Goal: Find specific page/section: Find specific page/section

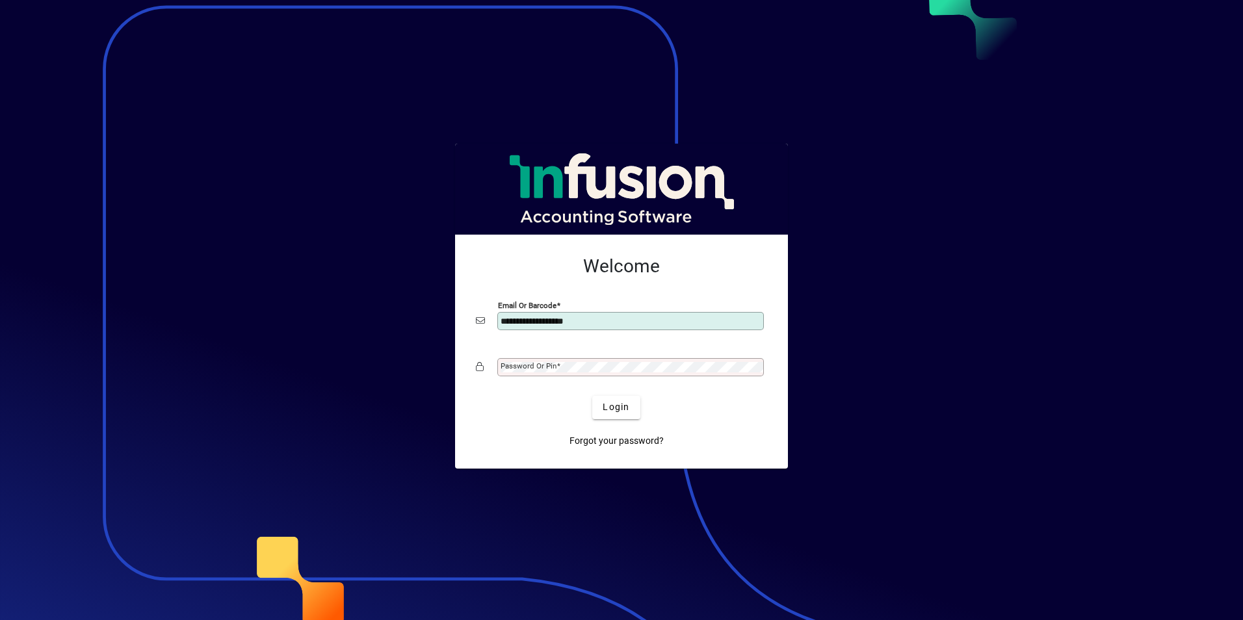
type input "**********"
click at [619, 410] on span "Login" at bounding box center [616, 408] width 27 height 14
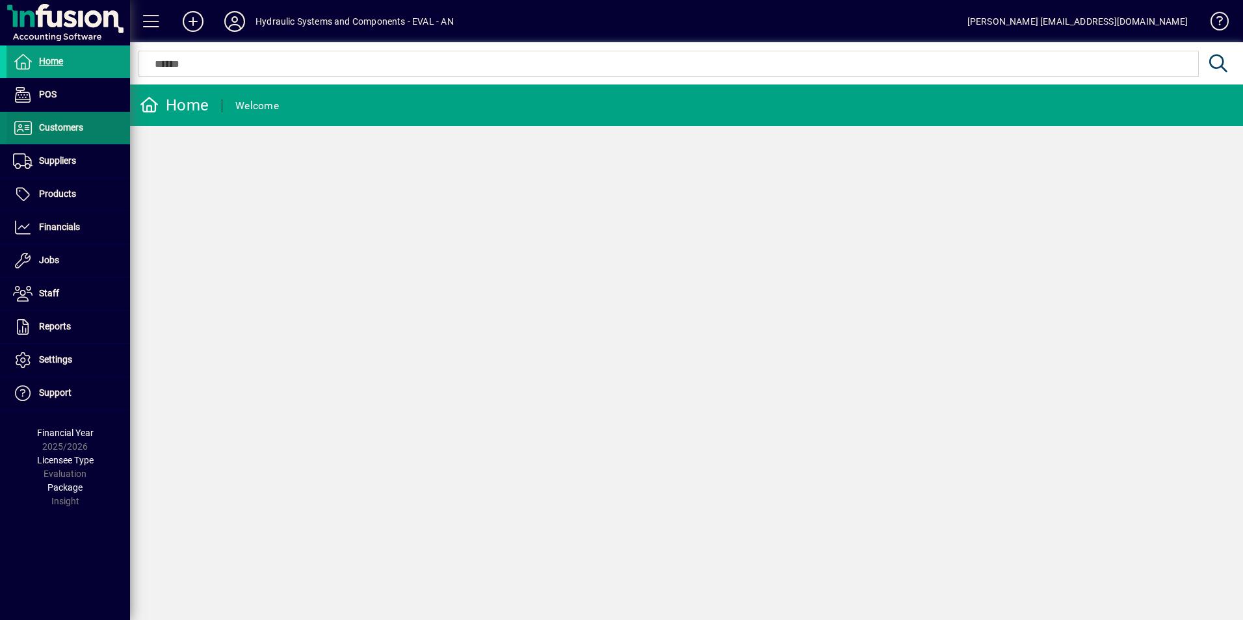
click at [63, 135] on span "Customers" at bounding box center [45, 128] width 77 height 16
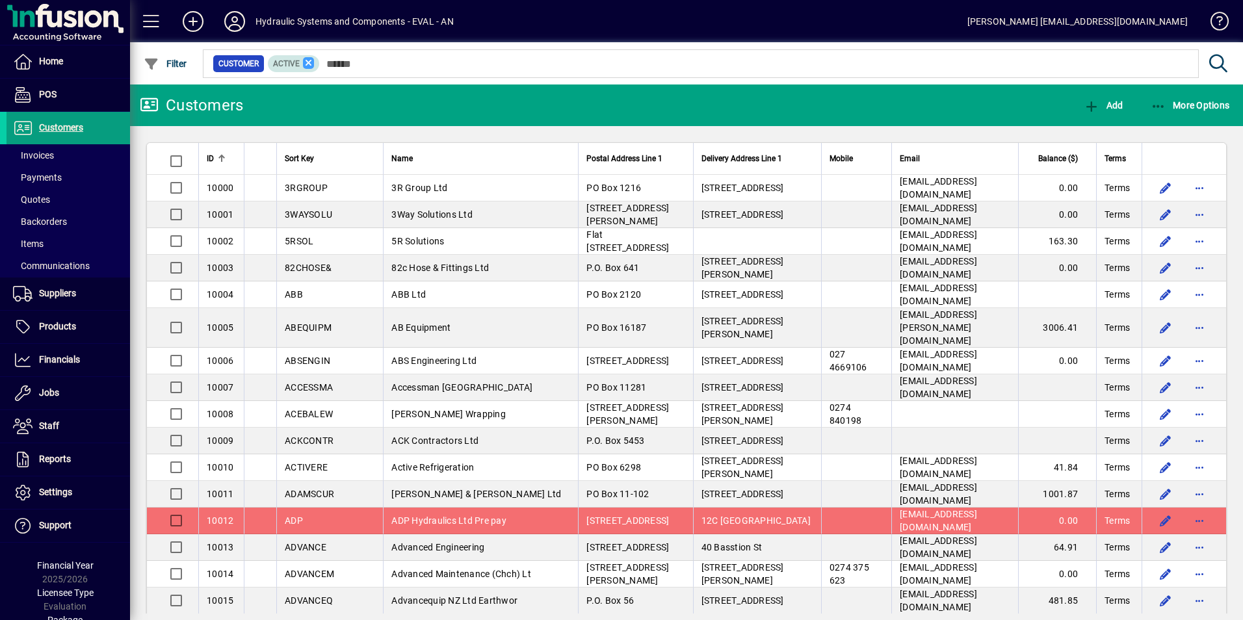
click at [311, 64] on icon at bounding box center [309, 63] width 12 height 12
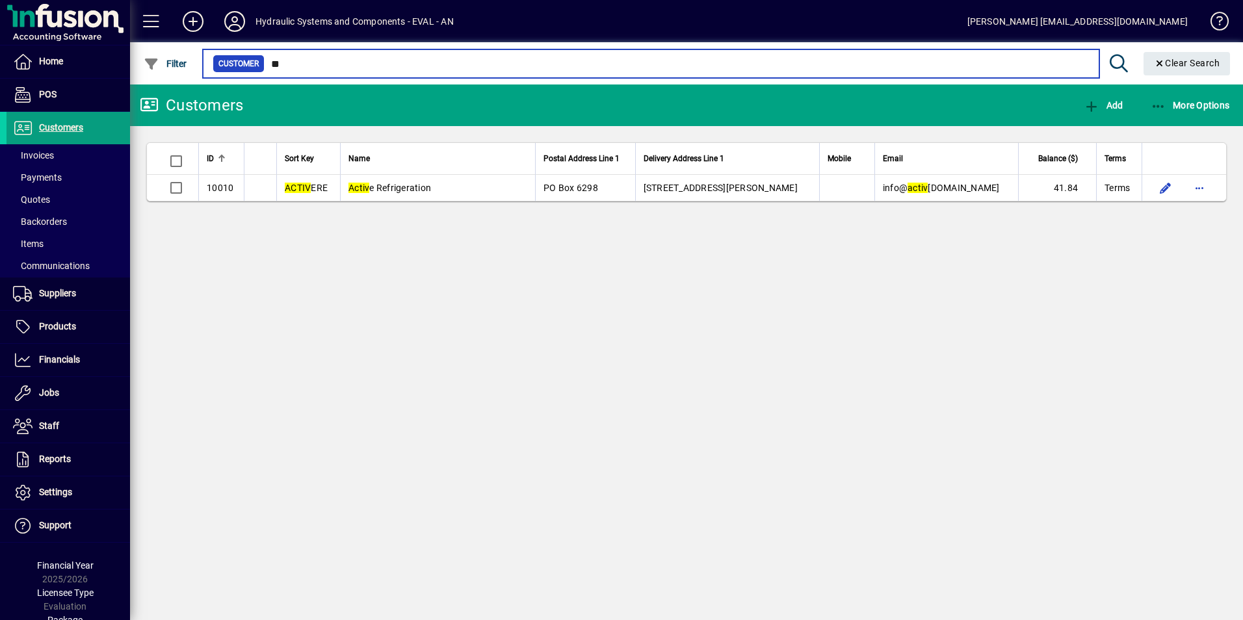
type input "*"
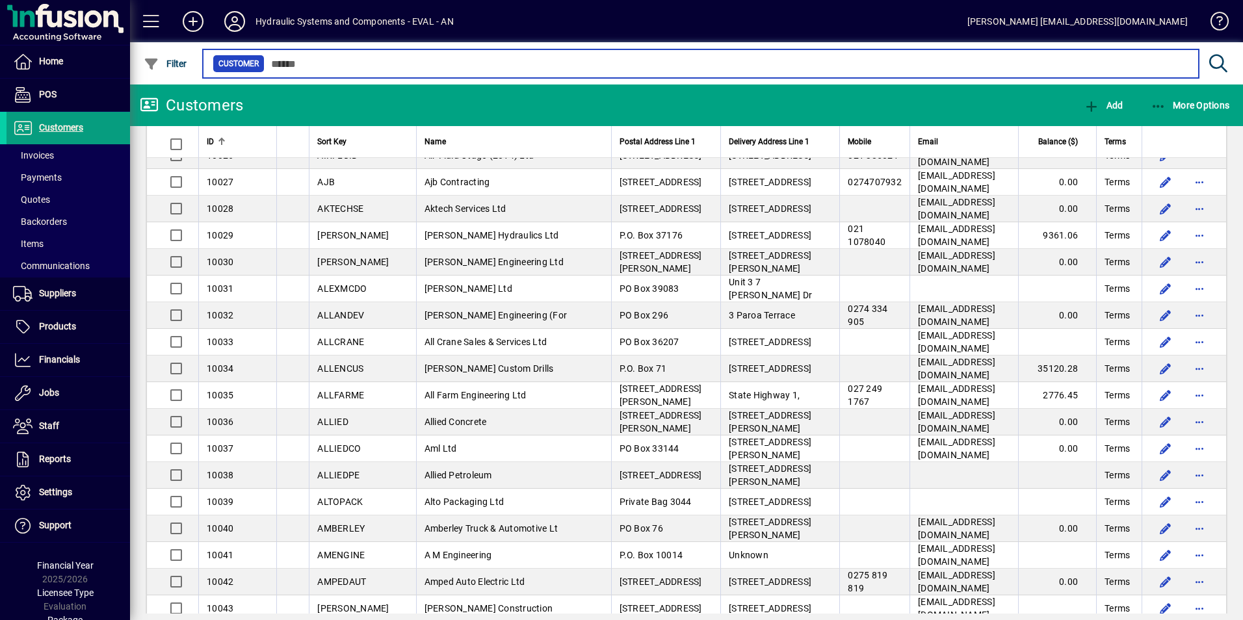
scroll to position [780, 0]
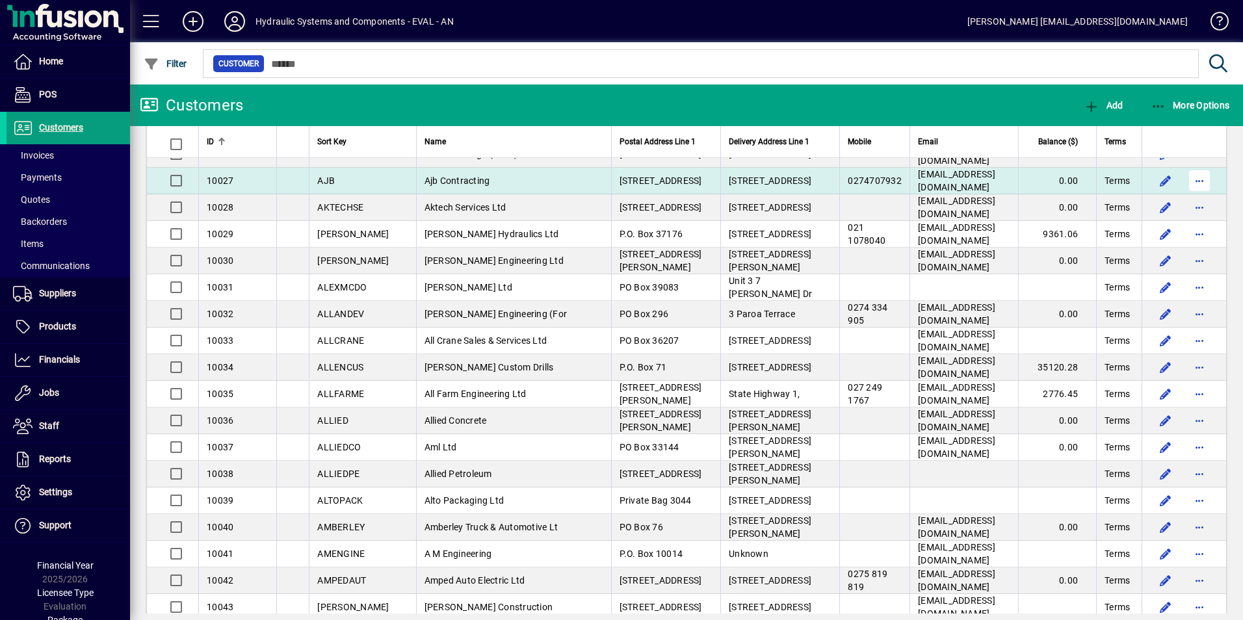
click at [1194, 170] on span "button" at bounding box center [1199, 180] width 31 height 31
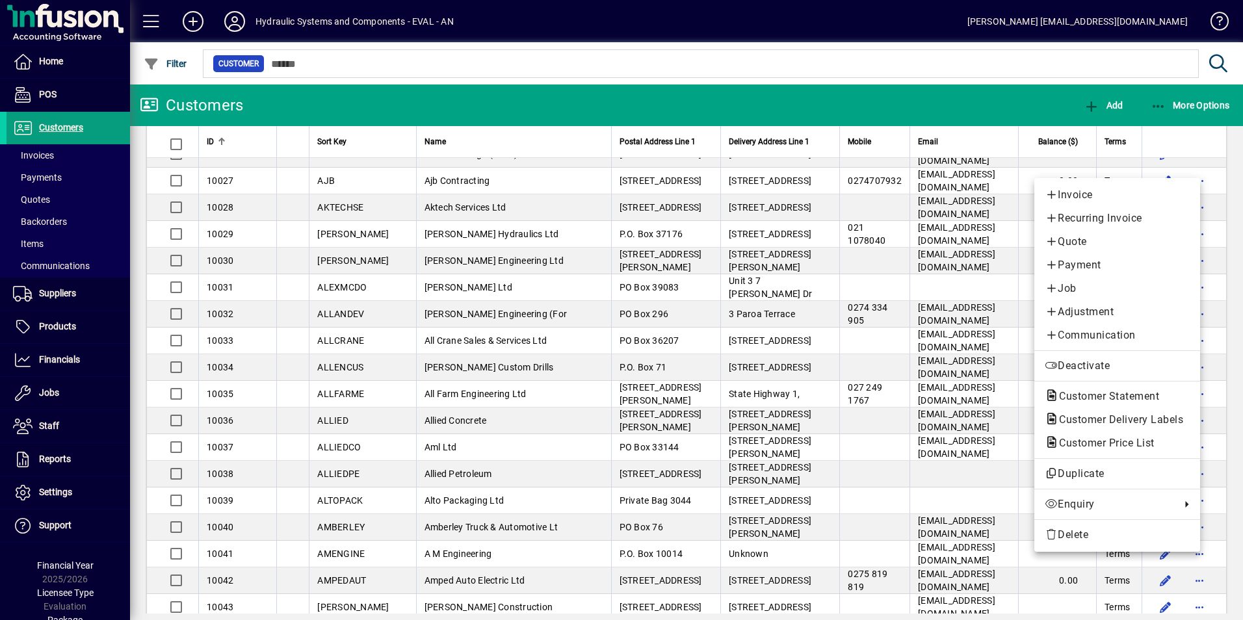
drag, startPoint x: 1240, startPoint y: 289, endPoint x: 1239, endPoint y: 170, distance: 119.7
click at [1239, 170] on div at bounding box center [621, 310] width 1243 height 620
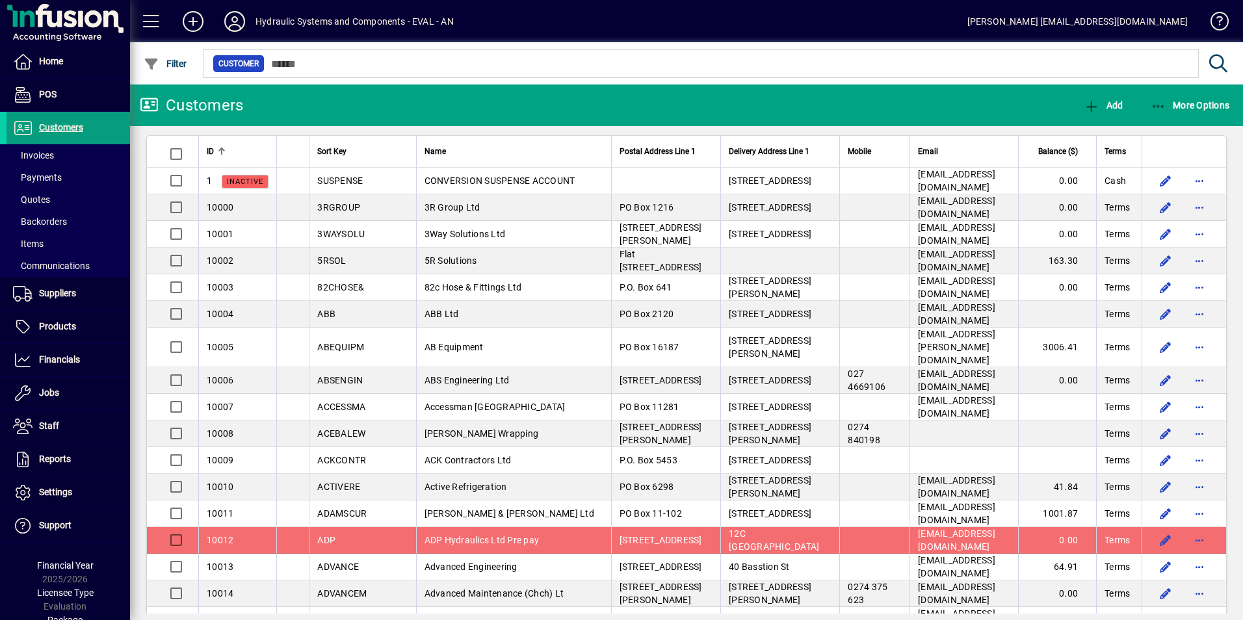
scroll to position [0, 0]
